Goal: Complete application form

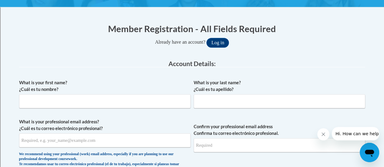
scroll to position [107, 0]
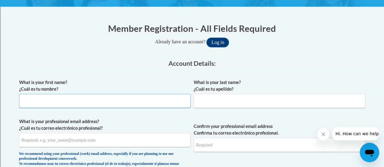
click at [140, 102] on input "What is your first name? ¿Cuál es tu nombre?" at bounding box center [104, 101] width 171 height 14
type input "Kristin"
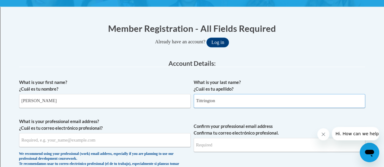
type input "Tittrington"
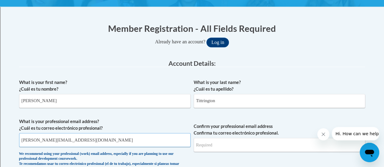
type input "kristin.tittrington@rusd.org"
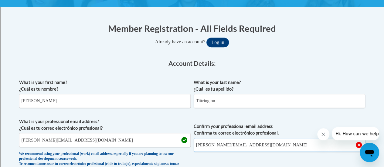
type input "kristin.tittrington@rusd.org"
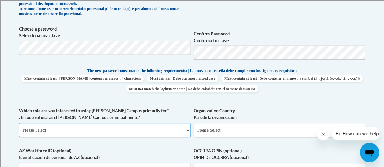
scroll to position [265, 0]
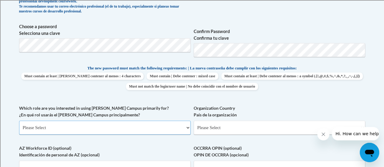
click at [146, 133] on select "Please Select College/University | Colegio/Universidad Community/Nonprofit Part…" at bounding box center [104, 128] width 171 height 14
click at [78, 134] on select "Please Select College/University | Colegio/Universidad Community/Nonprofit Part…" at bounding box center [104, 128] width 171 height 14
click at [73, 129] on select "Please Select College/University | Colegio/Universidad Community/Nonprofit Part…" at bounding box center [104, 128] width 171 height 14
select select "fbf2d438-af2f-41f8-98f1-81c410e29de3"
click at [19, 121] on select "Please Select College/University | Colegio/Universidad Community/Nonprofit Part…" at bounding box center [104, 128] width 171 height 14
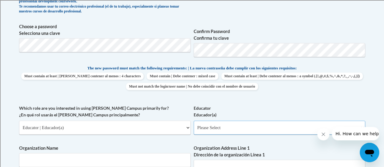
click at [265, 130] on select "Please Select Early Learning/Daycare Teacher/Family Home Care Provider | Maestr…" at bounding box center [279, 128] width 171 height 14
select select "8e40623d-54d0-45cd-9f92-5df65cd3f8cf"
click at [194, 121] on select "Please Select Early Learning/Daycare Teacher/Family Home Care Provider | Maestr…" at bounding box center [279, 128] width 171 height 14
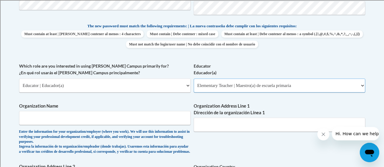
scroll to position [317, 0]
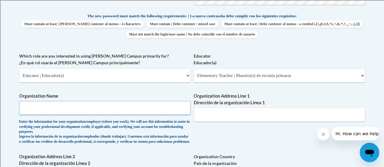
click at [138, 108] on input "Organization Name" at bounding box center [104, 108] width 171 height 14
type input "Racine Unified School District"
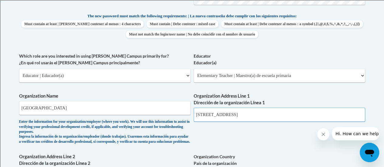
type input "3109 Mt Pleasant Street"
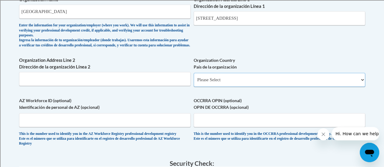
click at [270, 84] on select "Please Select United States | Estados Unidos Outside of the United States | Fue…" at bounding box center [279, 80] width 171 height 14
select select "ad49bcad-a171-4b2e-b99c-48b446064914"
click at [194, 77] on select "Please Select United States | Estados Unidos Outside of the United States | Fue…" at bounding box center [279, 80] width 171 height 14
select select
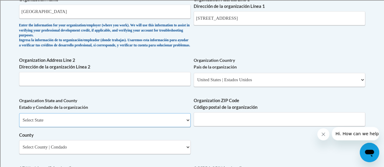
click at [139, 127] on select "Select State Alabama Alaska Arizona Arkansas California Colorado Connecticut De…" at bounding box center [104, 120] width 171 height 14
select select "Wisconsin"
click at [19, 118] on select "Select State Alabama Alaska Arizona Arkansas California Colorado Connecticut De…" at bounding box center [104, 120] width 171 height 14
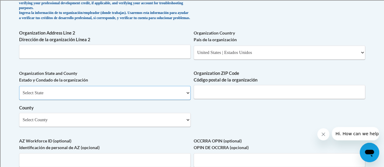
scroll to position [442, 0]
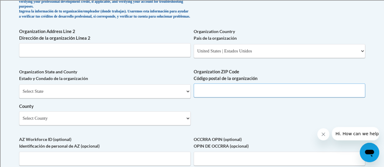
click at [220, 96] on input "Organization ZIP Code Código postal de la organización" at bounding box center [279, 90] width 171 height 14
type input "53404"
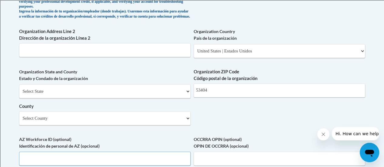
scroll to position [445, 0]
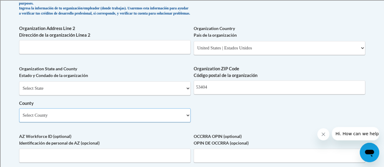
click at [183, 122] on select "Select County Adams Ashland Barron Bayfield Brown Buffalo Burnett Calumet Chipp…" at bounding box center [104, 115] width 171 height 14
click at [121, 122] on select "Select County Adams Ashland Barron Bayfield Brown Buffalo Burnett Calumet Chipp…" at bounding box center [104, 115] width 171 height 14
select select "Racine"
click at [19, 113] on select "Select County Adams Ashland Barron Bayfield Brown Buffalo Burnett Calumet Chipp…" at bounding box center [104, 115] width 171 height 14
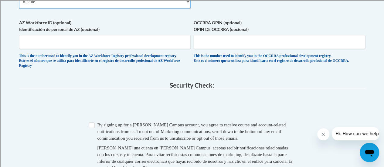
scroll to position [560, 0]
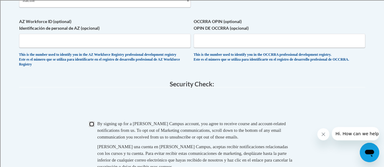
click at [91, 127] on input "Checkbox" at bounding box center [91, 123] width 5 height 5
checkbox input "true"
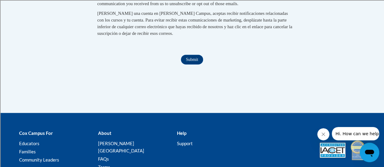
scroll to position [699, 0]
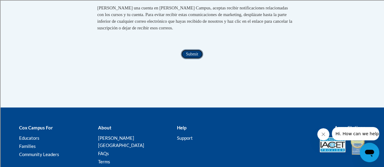
click at [196, 59] on input "Submit" at bounding box center [192, 54] width 22 height 10
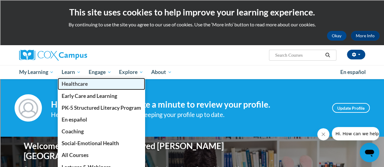
click at [73, 79] on link "Healthcare" at bounding box center [101, 84] width 87 height 12
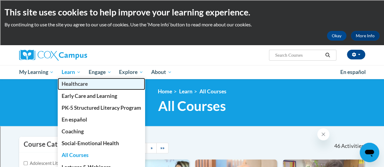
click at [68, 79] on link "Healthcare" at bounding box center [101, 84] width 87 height 12
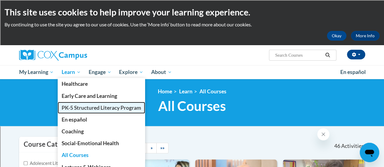
click at [72, 106] on span "PK-5 Structured Literacy Program" at bounding box center [101, 108] width 79 height 6
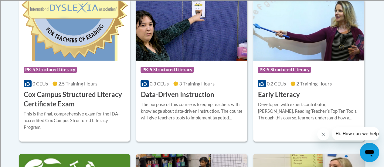
scroll to position [278, 0]
